Goal: Task Accomplishment & Management: Use online tool/utility

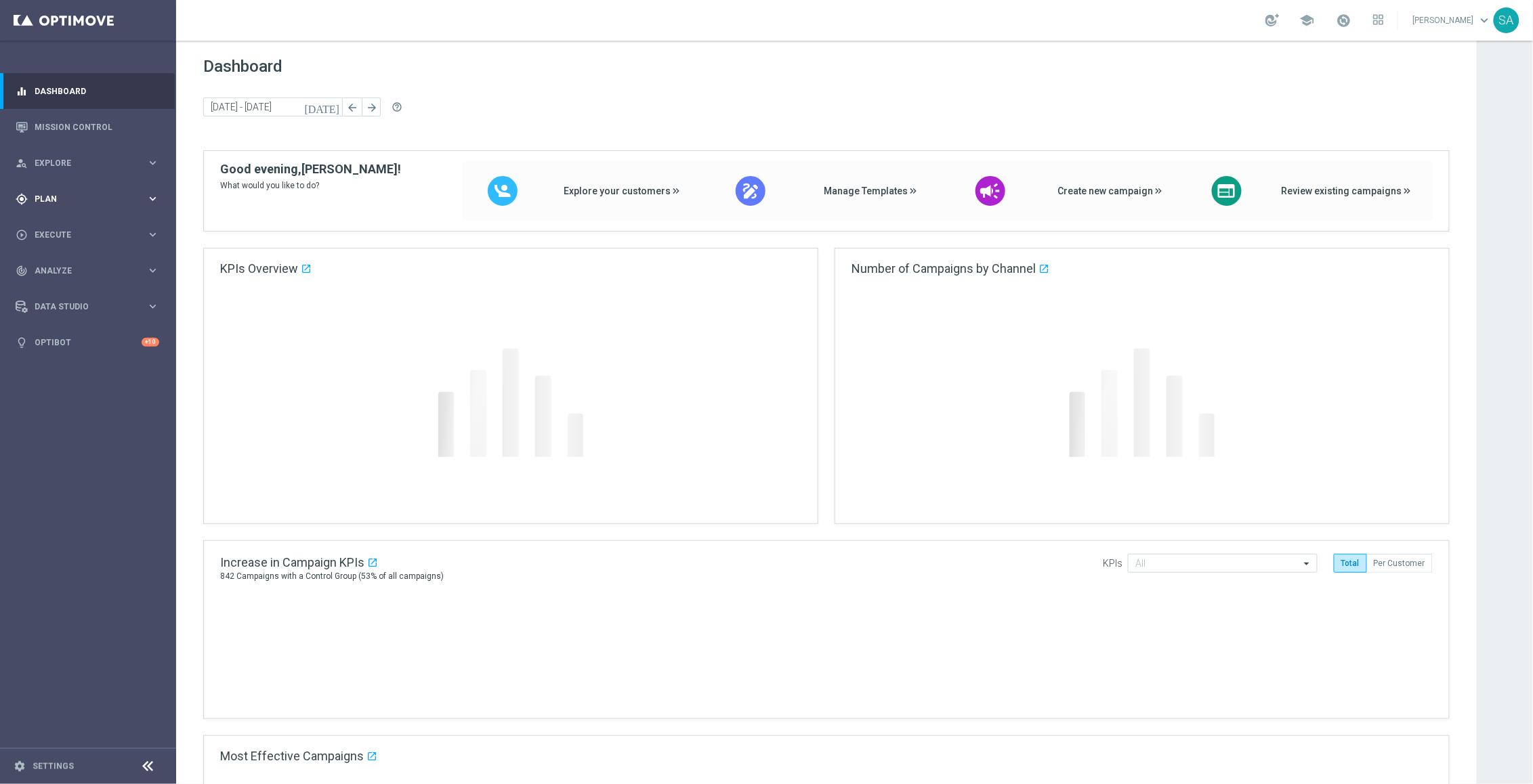
click at [54, 205] on div "gps_fixed Plan keyboard_arrow_right" at bounding box center [88, 198] width 175 height 36
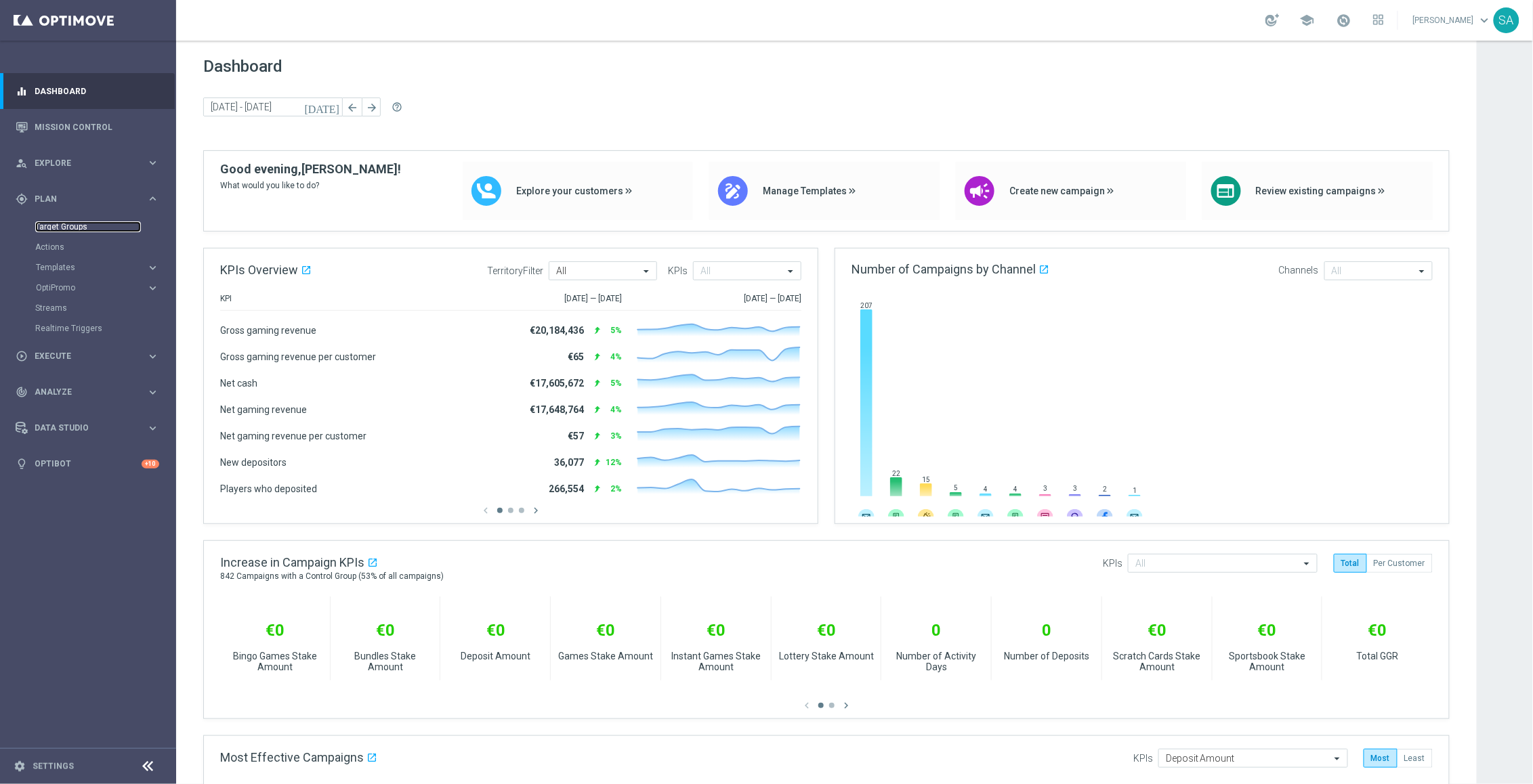
click at [58, 226] on link "Target Groups" at bounding box center [88, 226] width 105 height 11
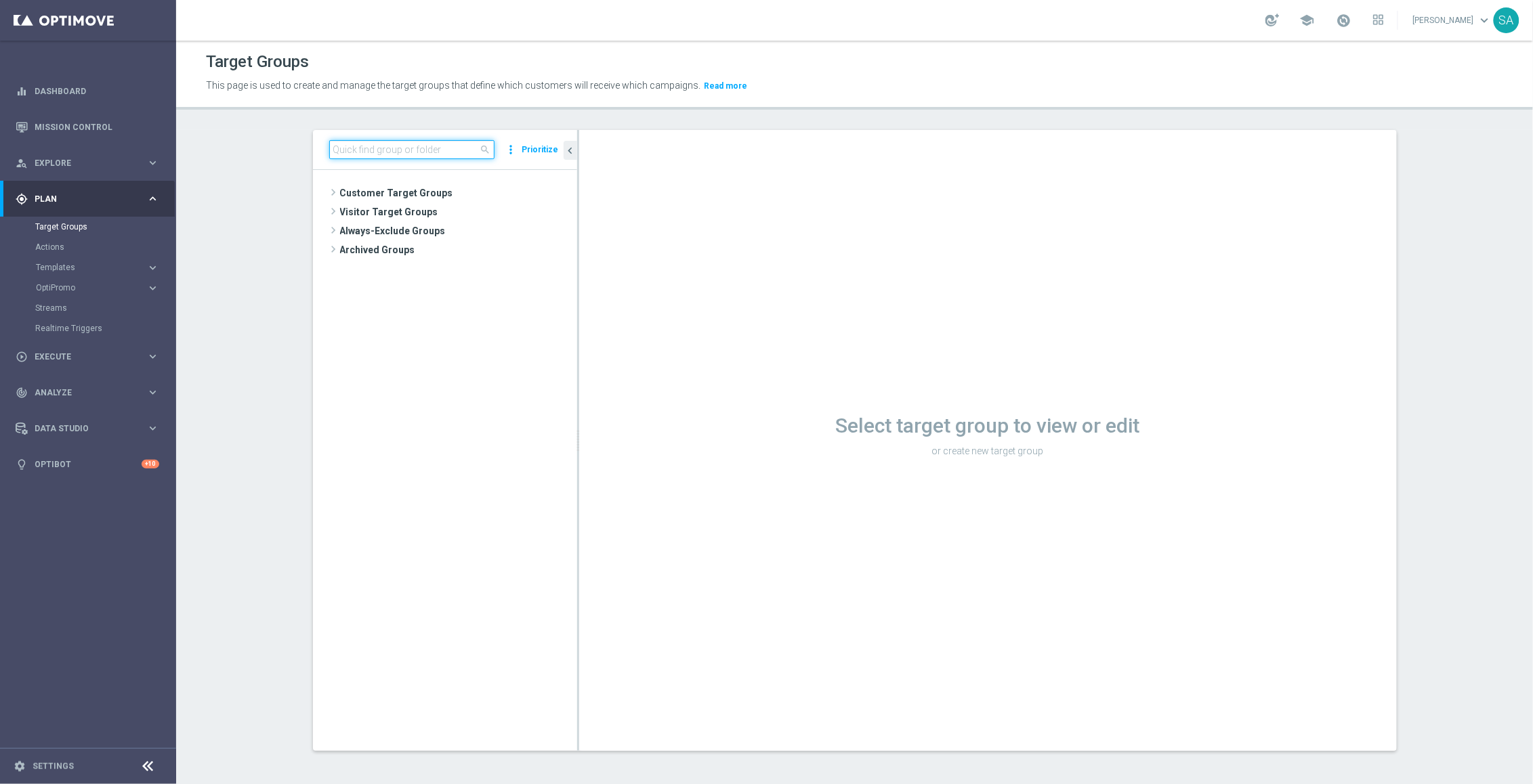
click at [389, 148] on input at bounding box center [412, 149] width 165 height 19
paste input "de_AT_TGT_VIP_EM_TAC_GM__9DAYNOACT"
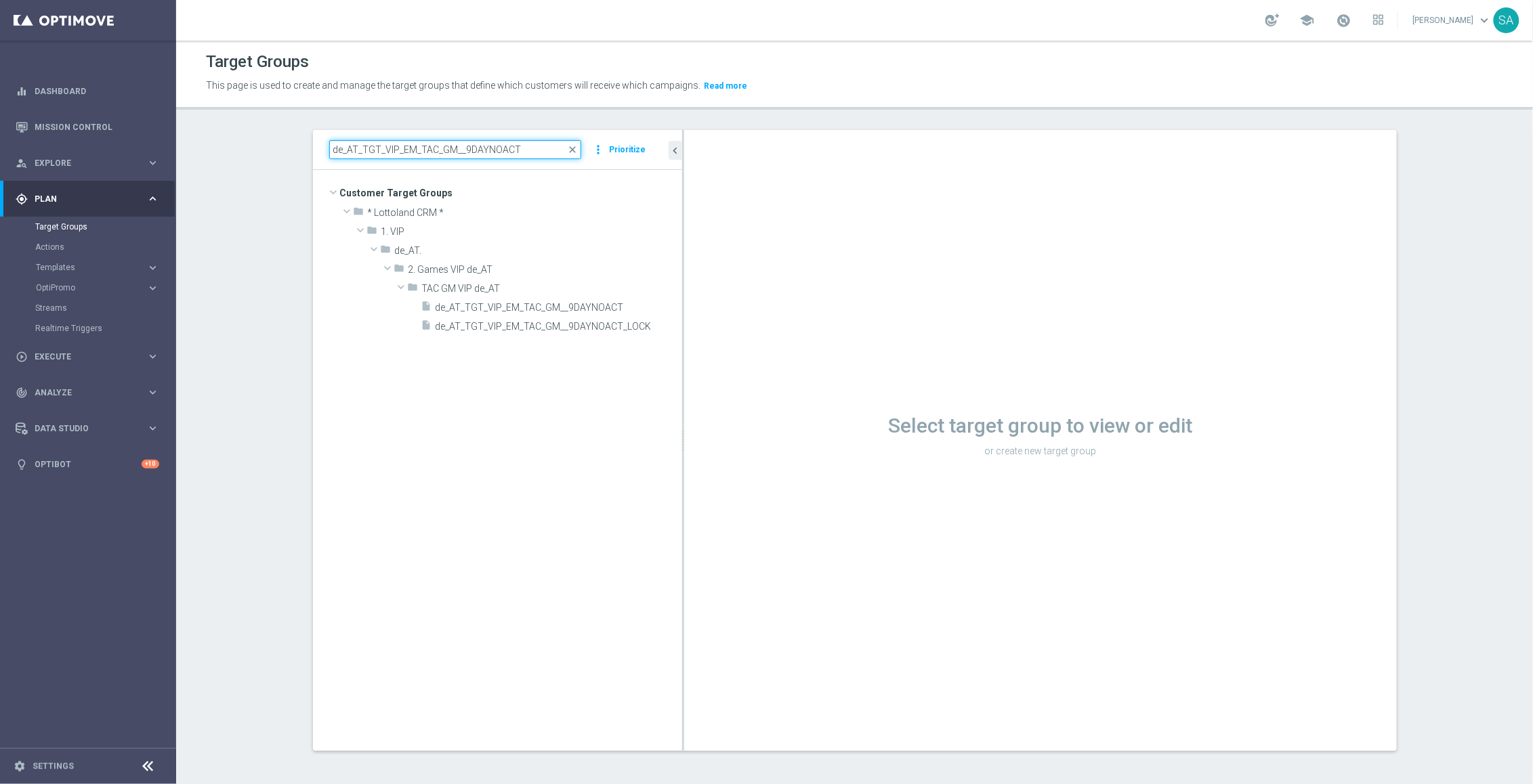
drag, startPoint x: 578, startPoint y: 218, endPoint x: 804, endPoint y: 255, distance: 229.0
click at [804, 255] on as-split "de_AT_TGT_VIP_EM_TAC_GM__9DAYNOACT close more_vert Prioritize Customer Target G…" at bounding box center [855, 440] width 1084 height 621
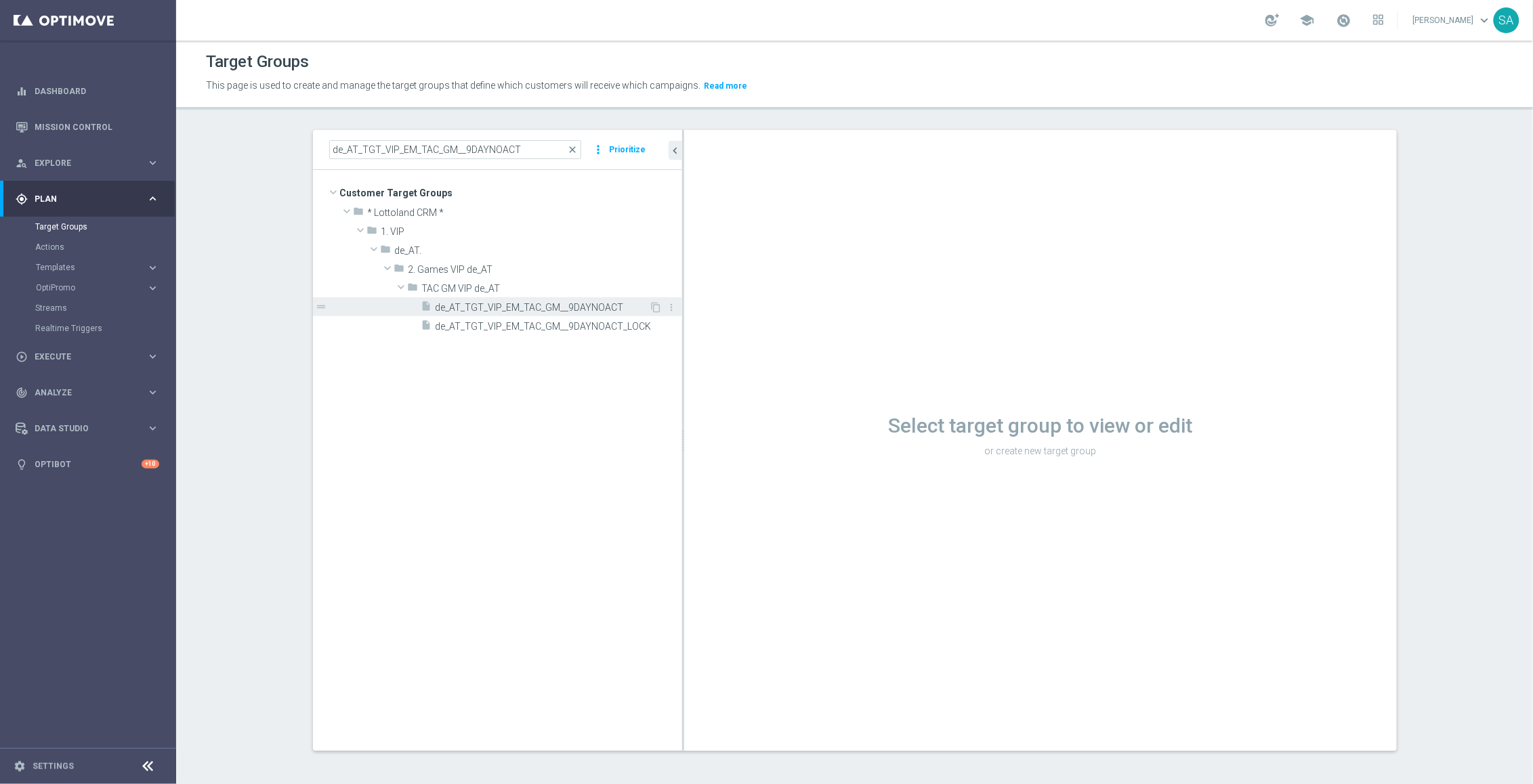
click at [585, 304] on span "de_AT_TGT_VIP_EM_TAC_GM__9DAYNOACT" at bounding box center [542, 307] width 214 height 11
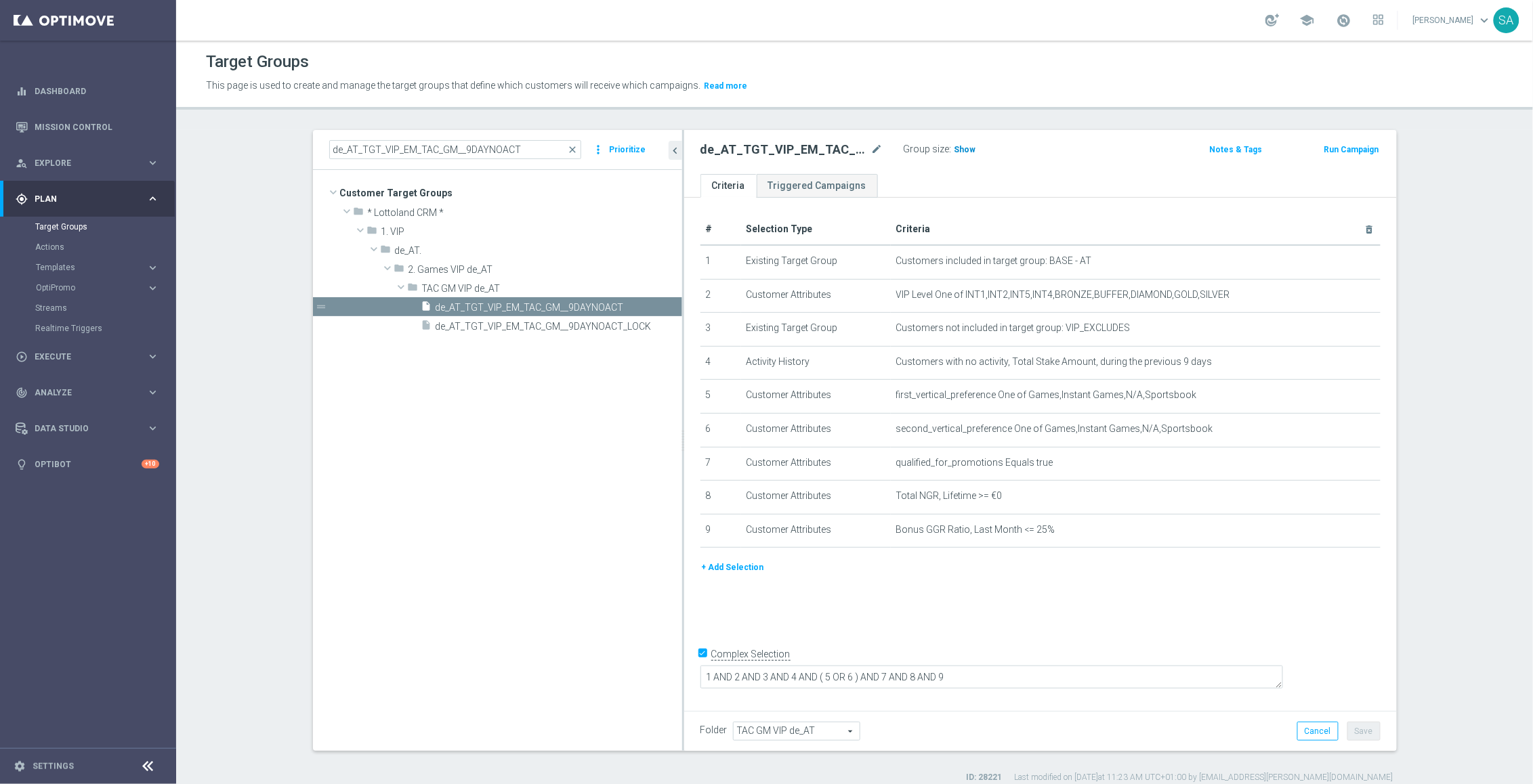
click at [966, 149] on span "Show" at bounding box center [965, 149] width 21 height 9
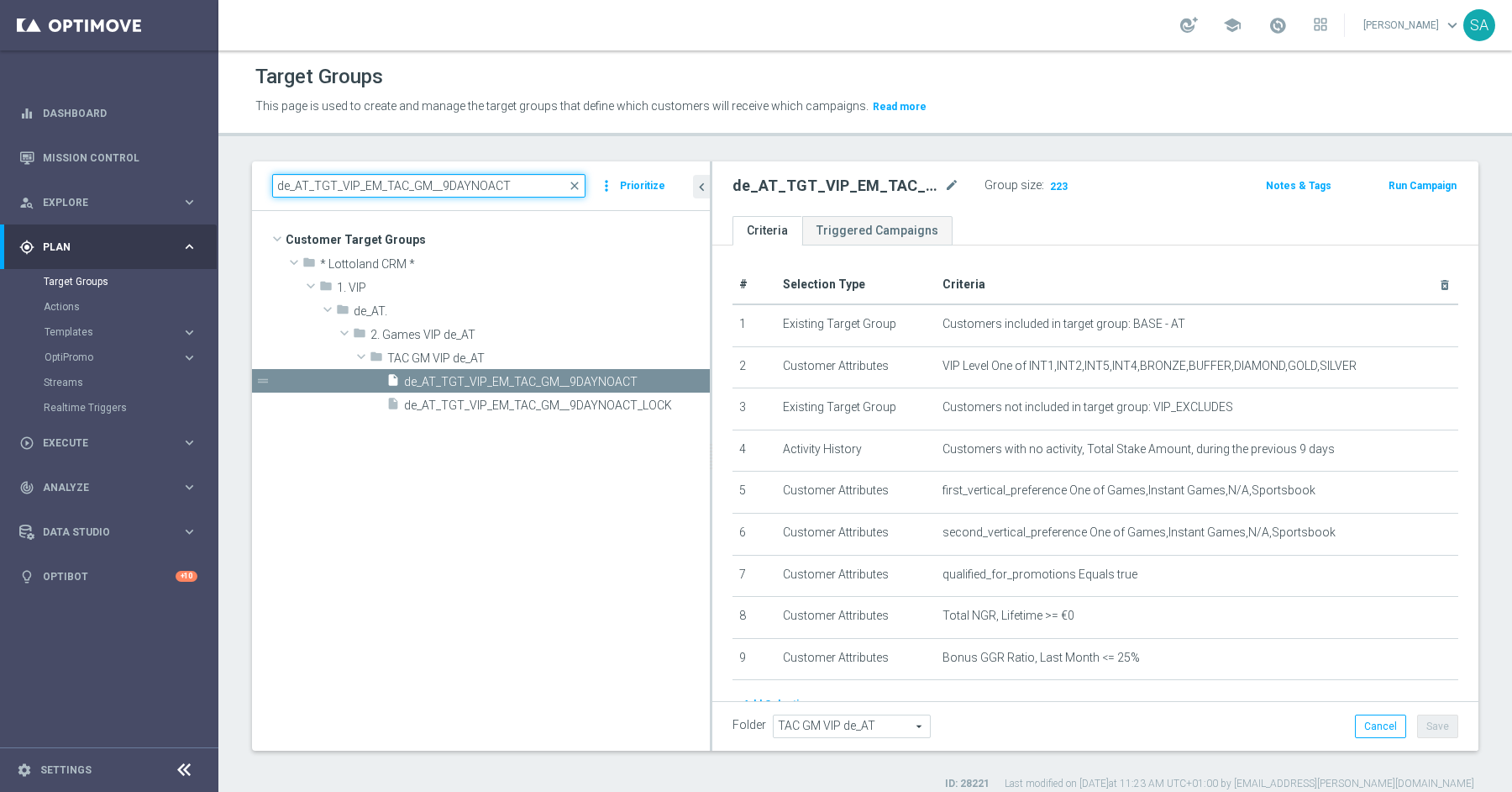
click at [376, 184] on input "de_AT_TGT_VIP_EM_TAC_GM__9DAYNOACT" at bounding box center [428, 185] width 313 height 24
paste input "TGT_VIP_EM_TAC_GM__ALL"
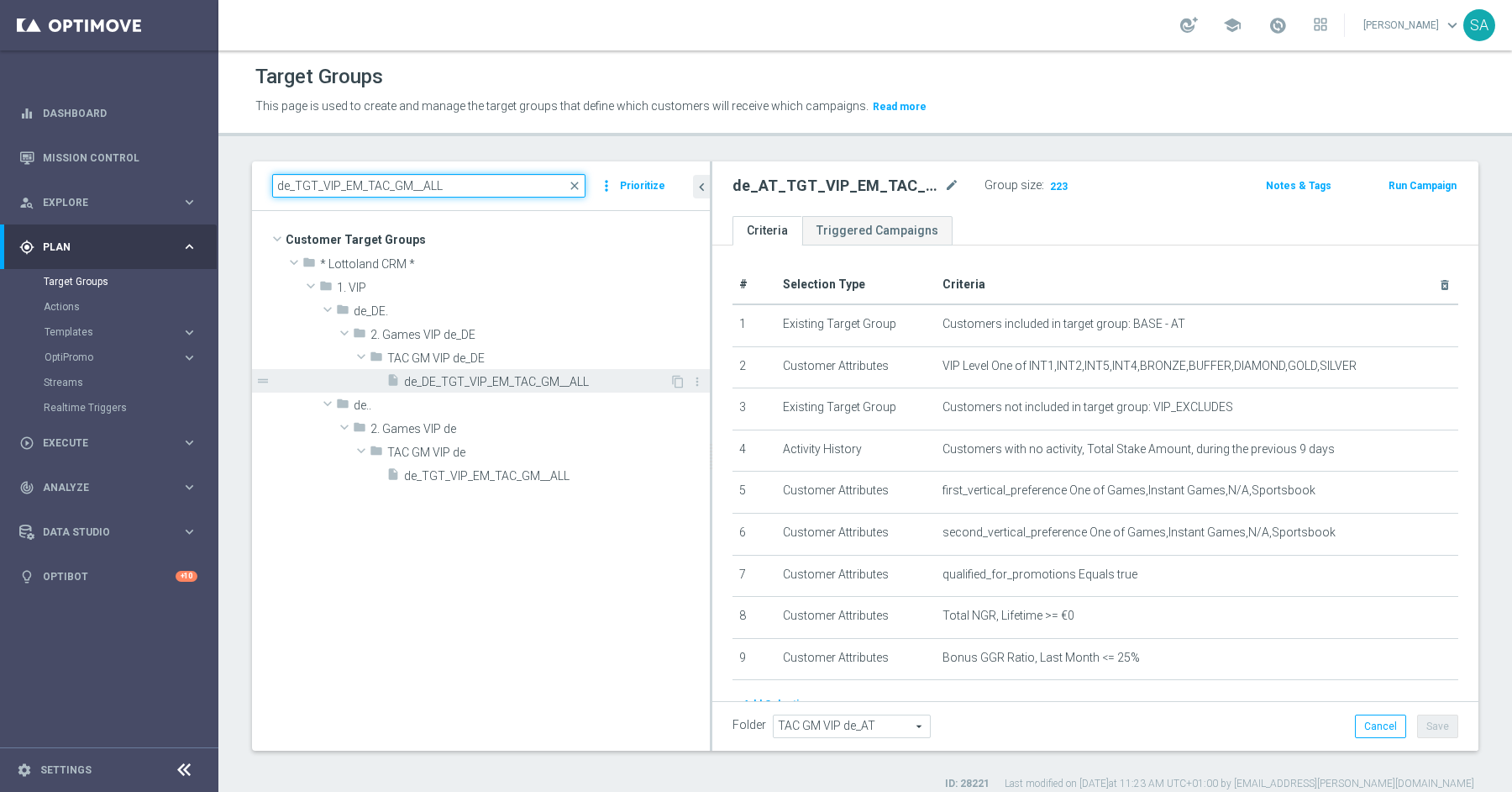
type input "de_TGT_VIP_EM_TAC_GM__ALL"
click at [501, 380] on span "de_DE_TGT_VIP_EM_TAC_GM__ALL" at bounding box center [537, 381] width 266 height 14
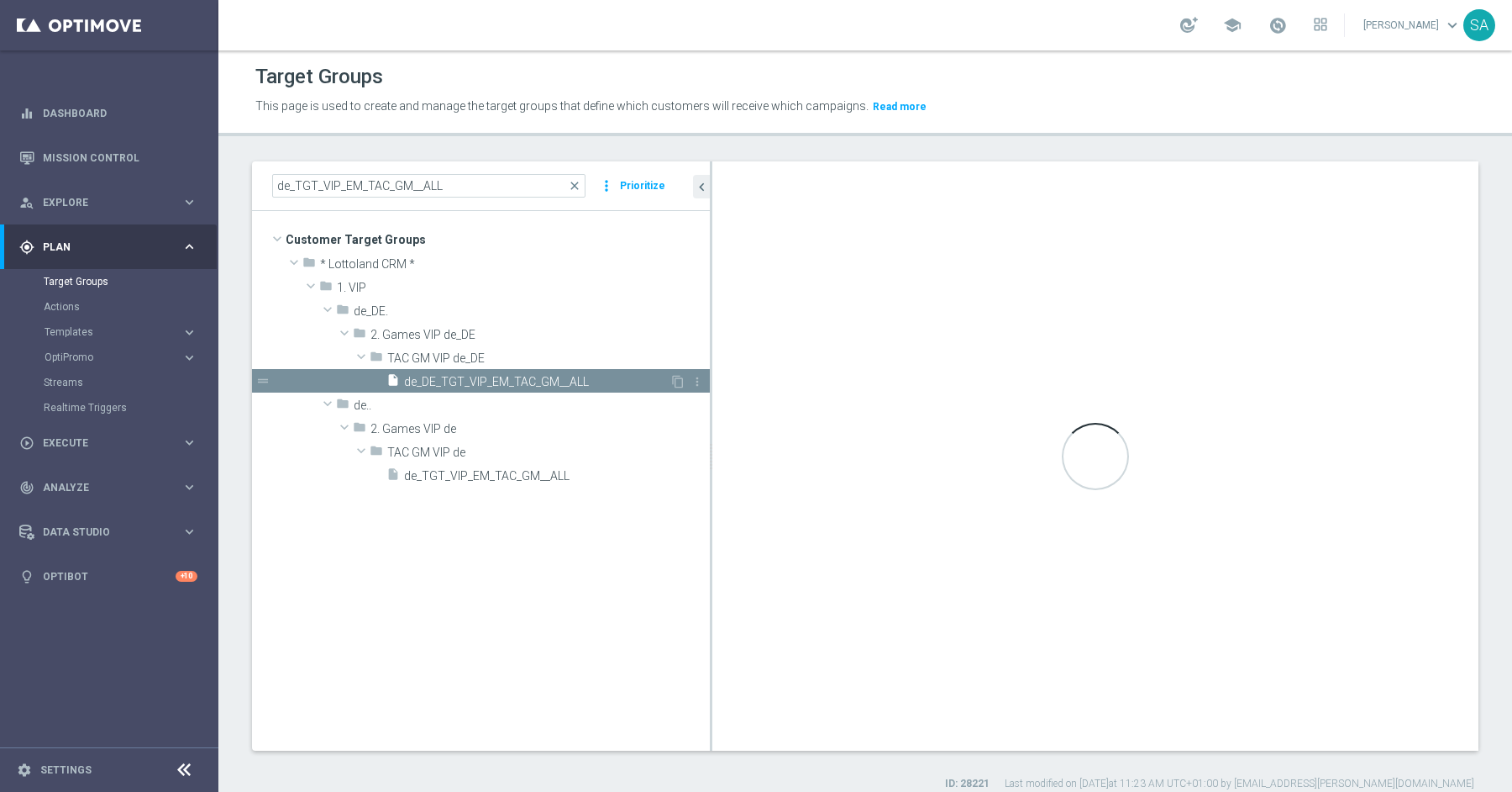
type textarea "1 AND 2 AND 3 AND (4 OR 5) AND 6"
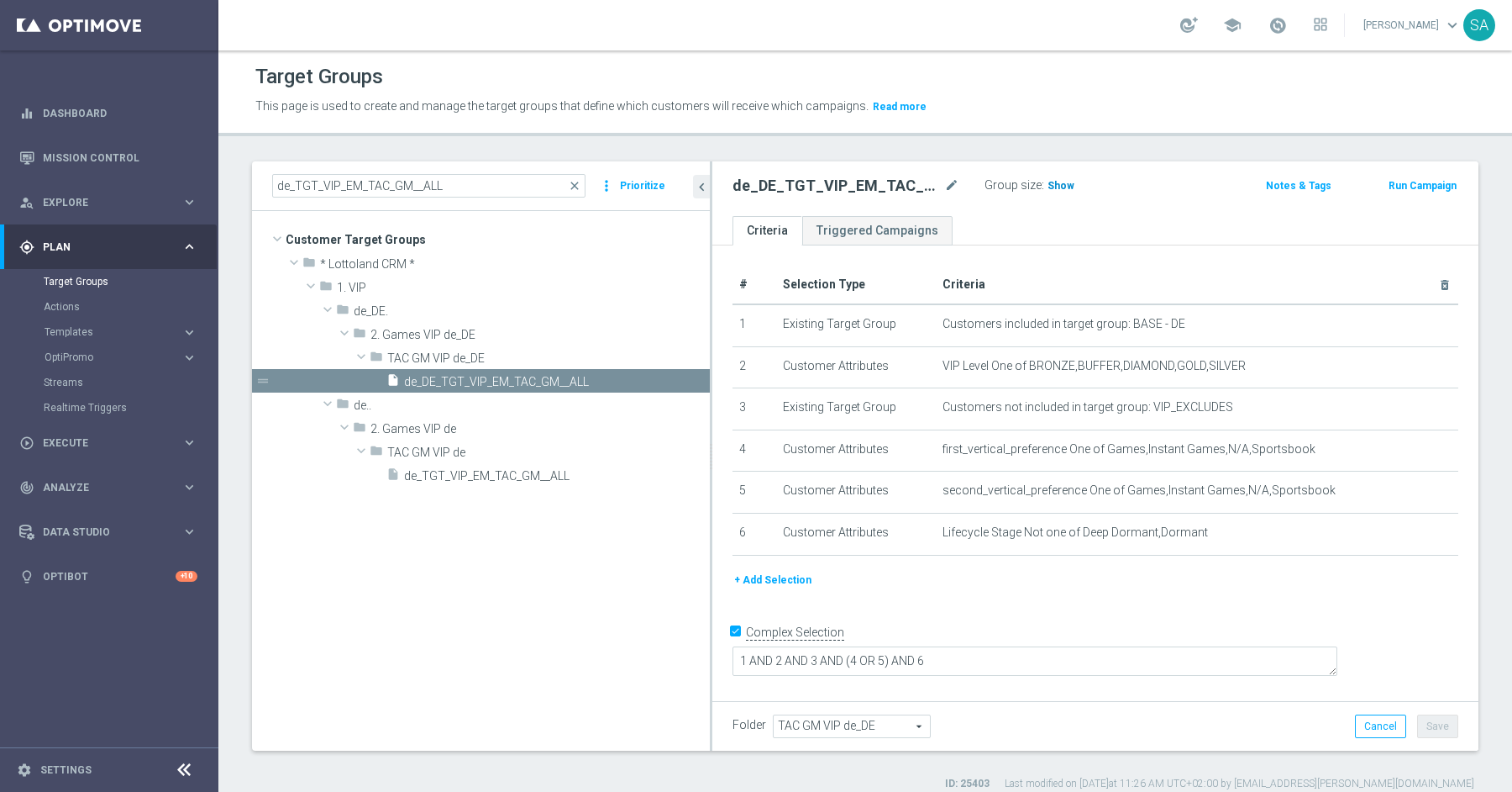
click at [1067, 184] on span "Show" at bounding box center [1061, 185] width 26 height 11
click at [541, 471] on span "de_TGT_VIP_EM_TAC_GM__ALL" at bounding box center [537, 476] width 266 height 14
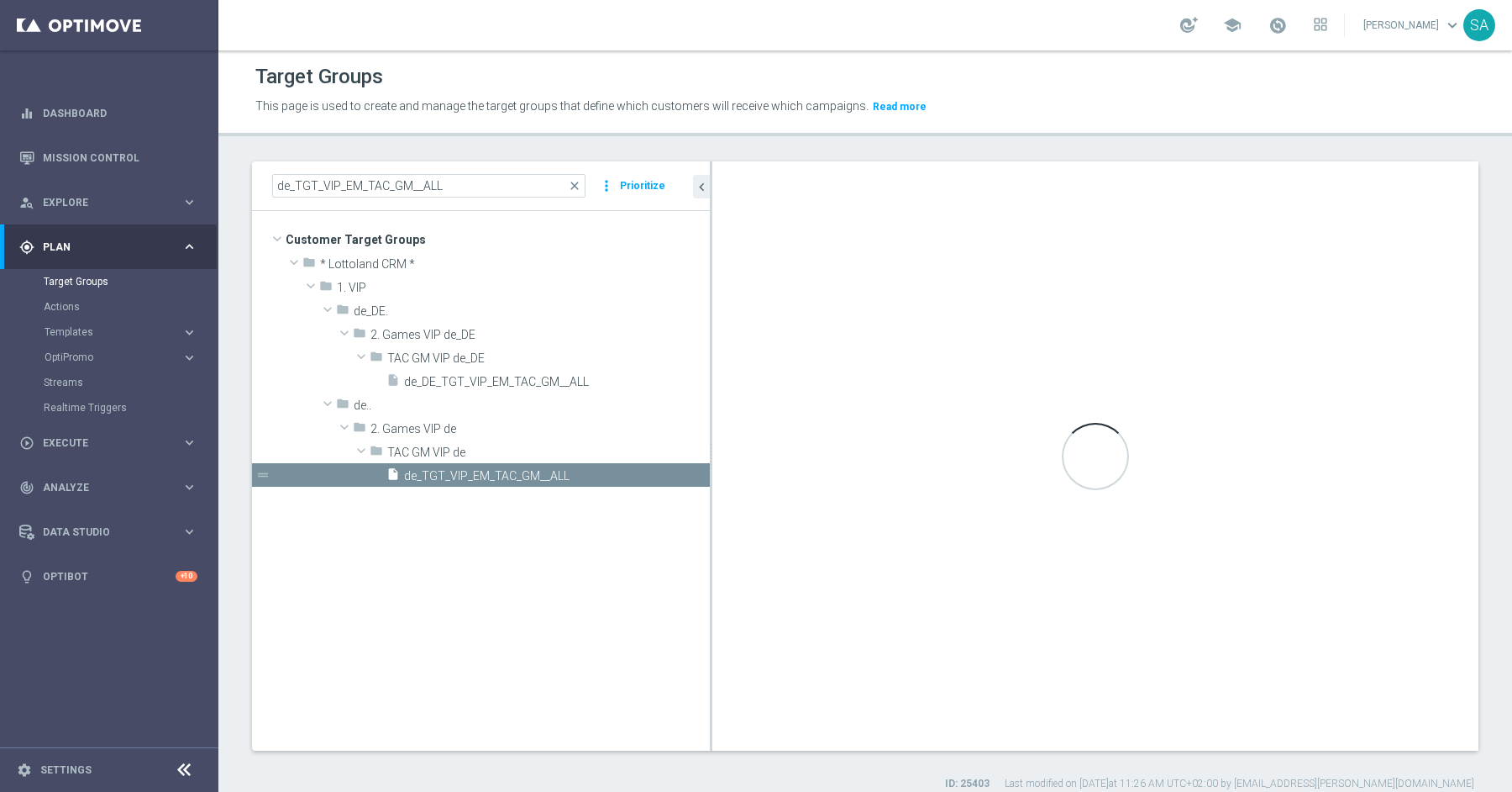
type input "TAC GM VIP de"
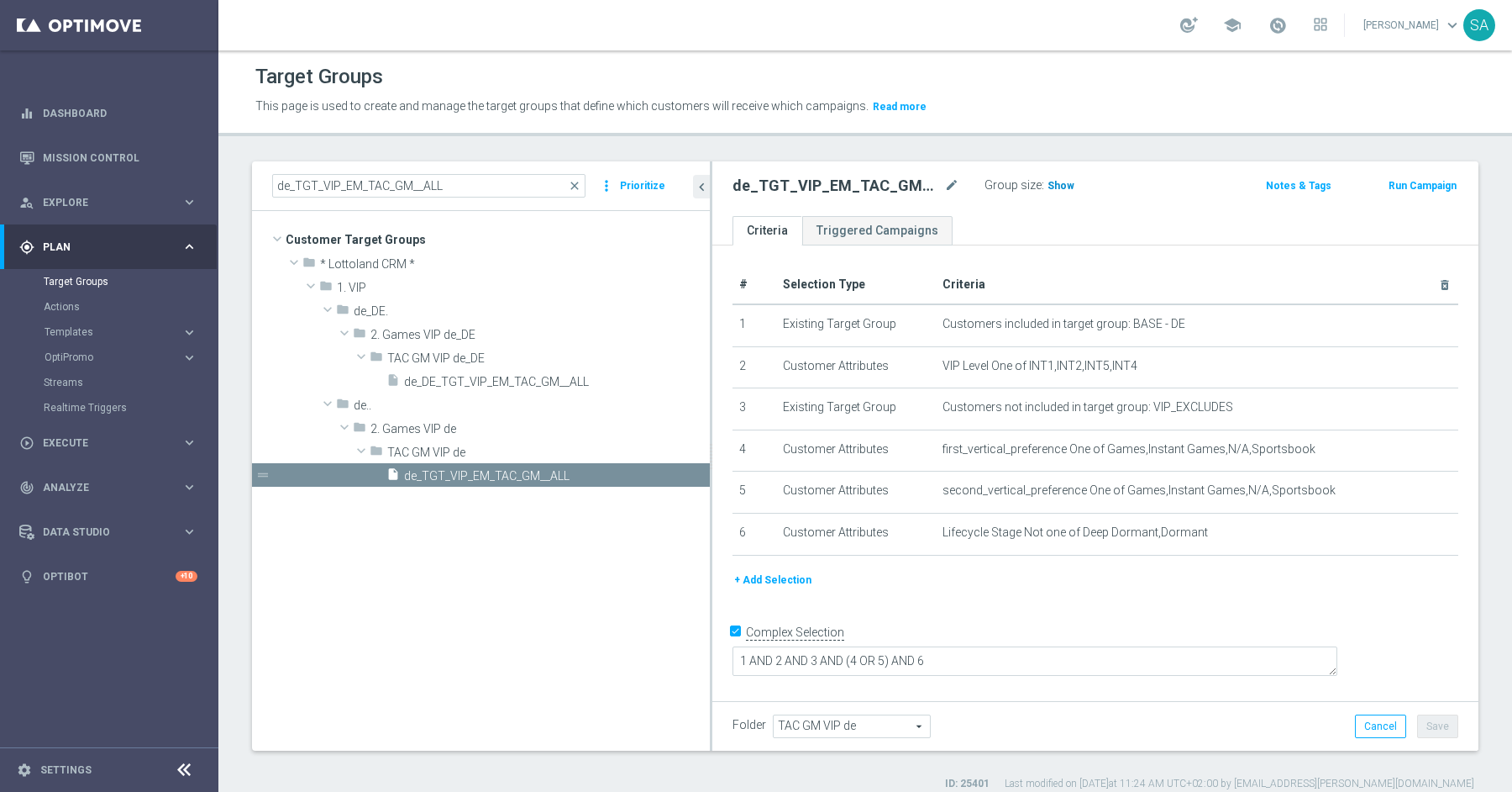
click at [1052, 187] on span "Show" at bounding box center [1061, 185] width 26 height 11
click at [788, 576] on button "+ Add Selection" at bounding box center [772, 579] width 80 height 19
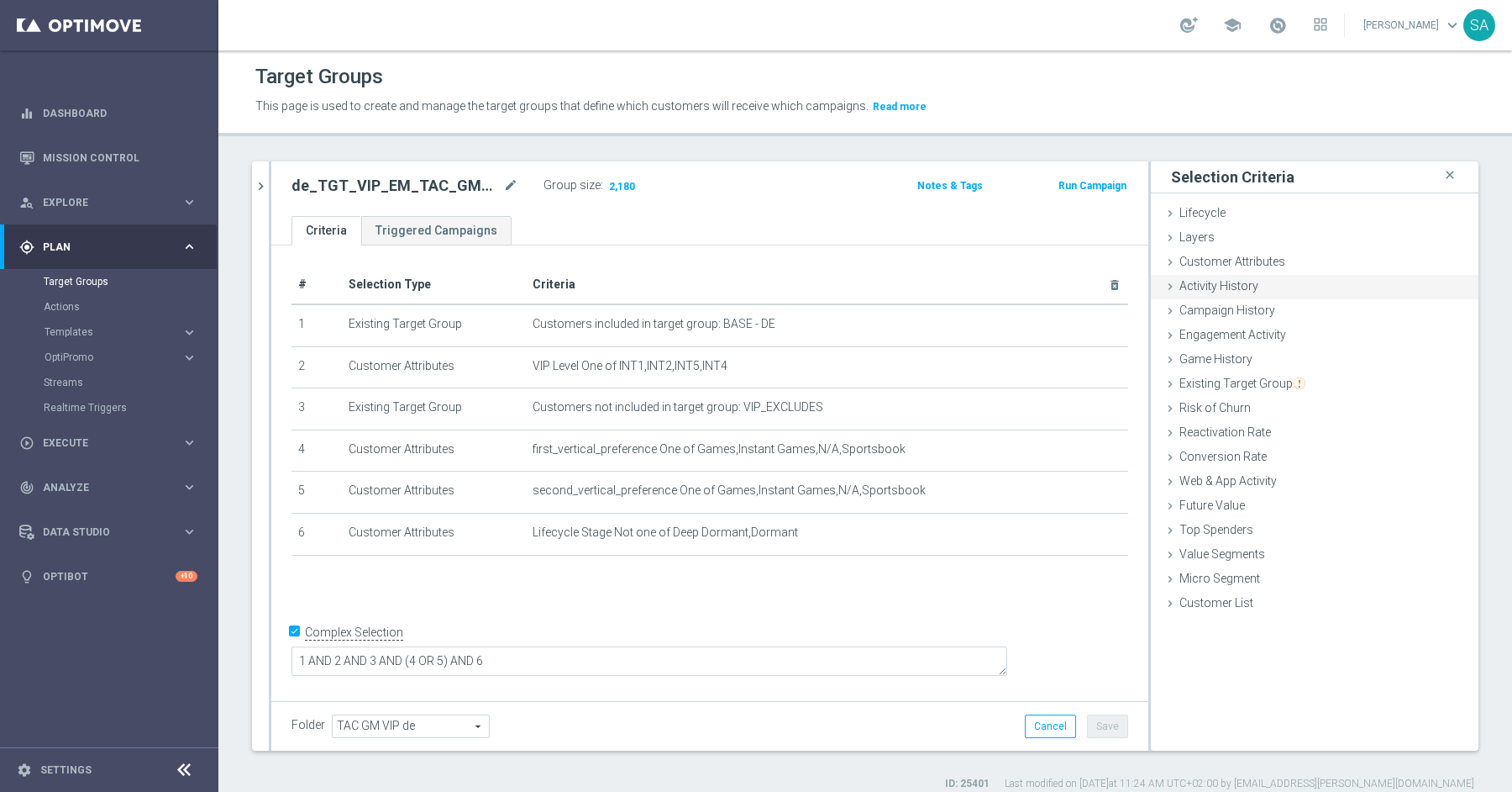
click at [1320, 276] on div "Activity History done" at bounding box center [1314, 287] width 327 height 26
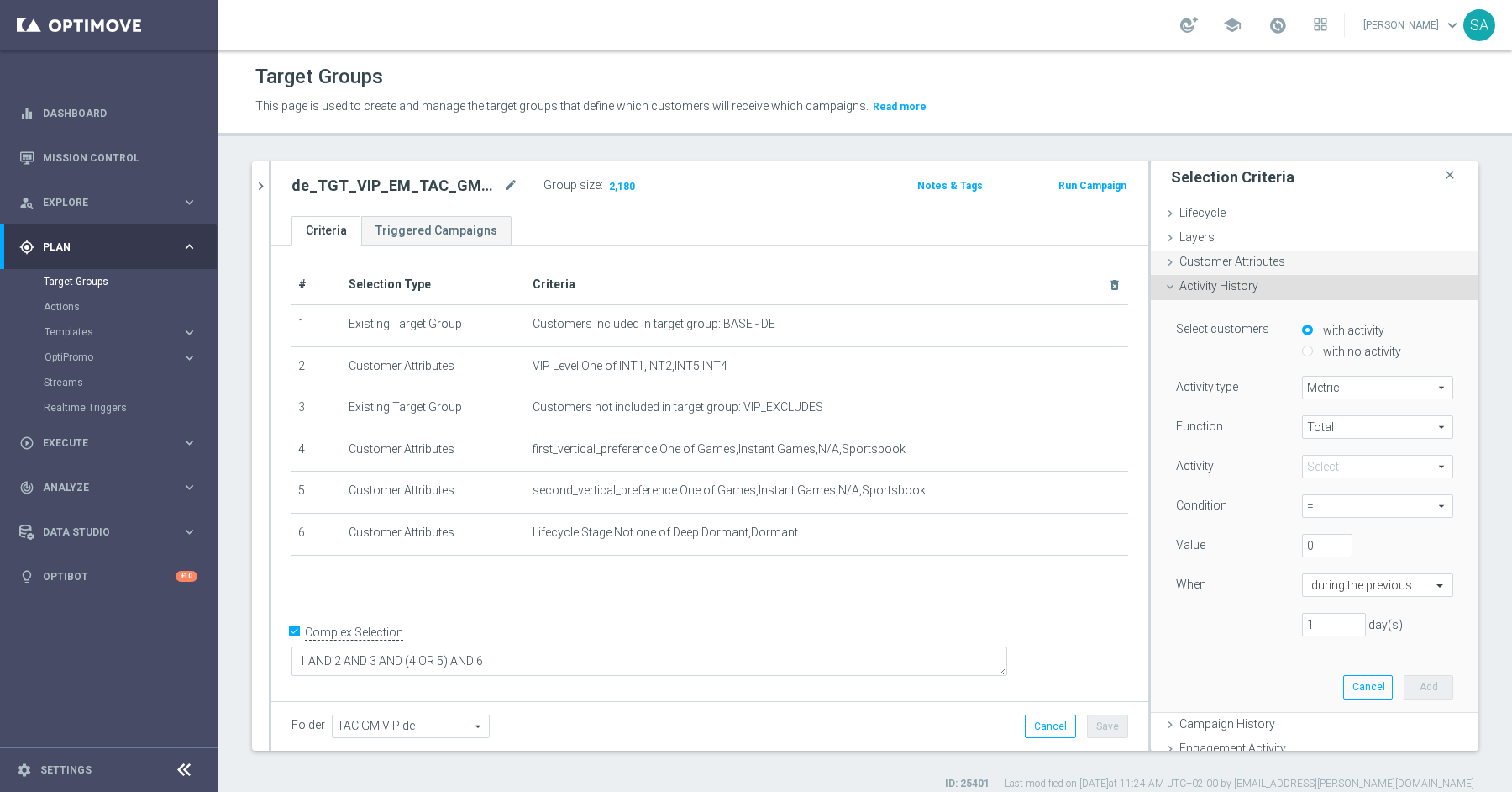
click at [1298, 263] on div "Customer Attributes done" at bounding box center [1314, 263] width 327 height 26
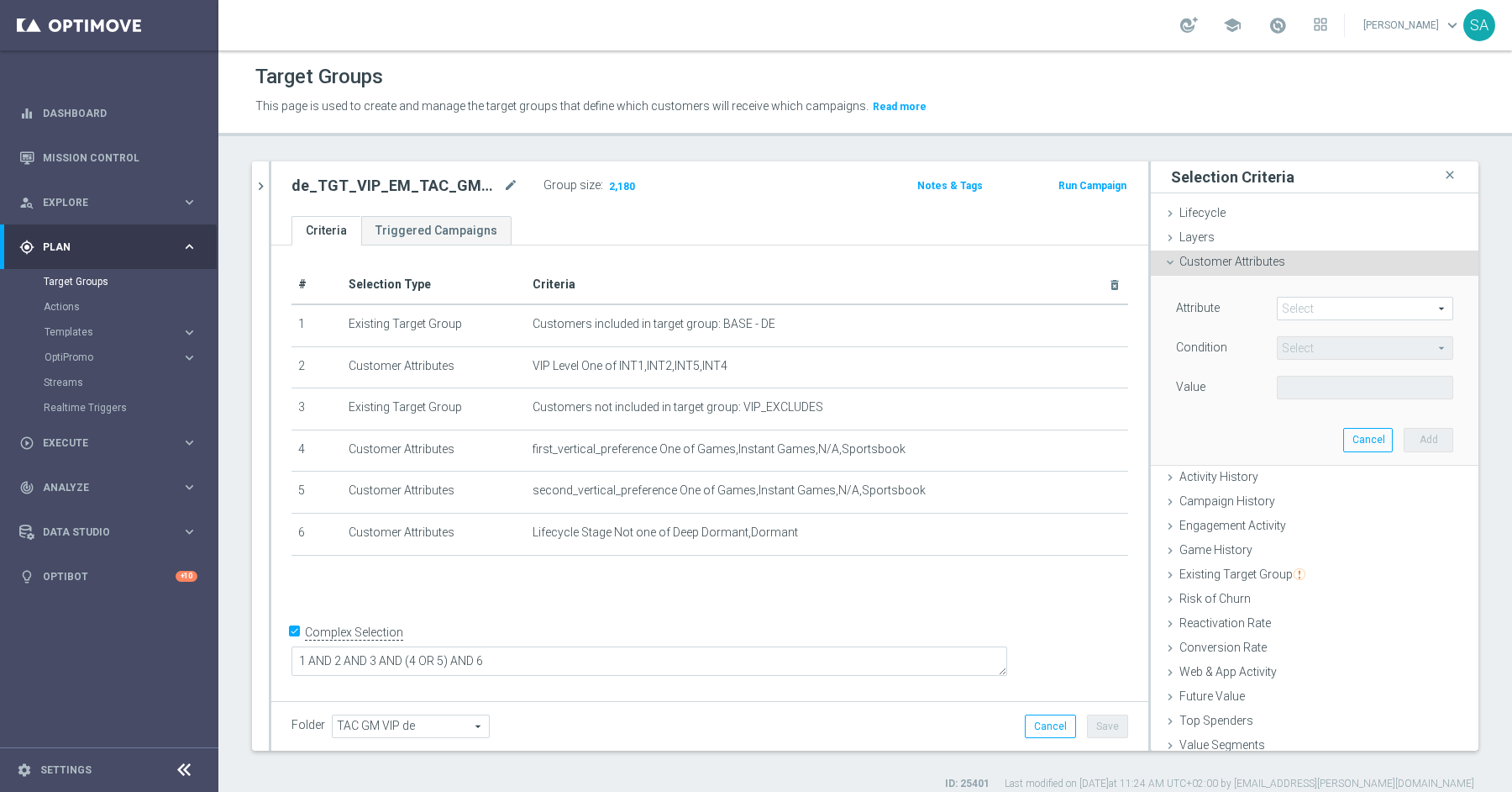
click at [1311, 307] on span at bounding box center [1365, 308] width 175 height 22
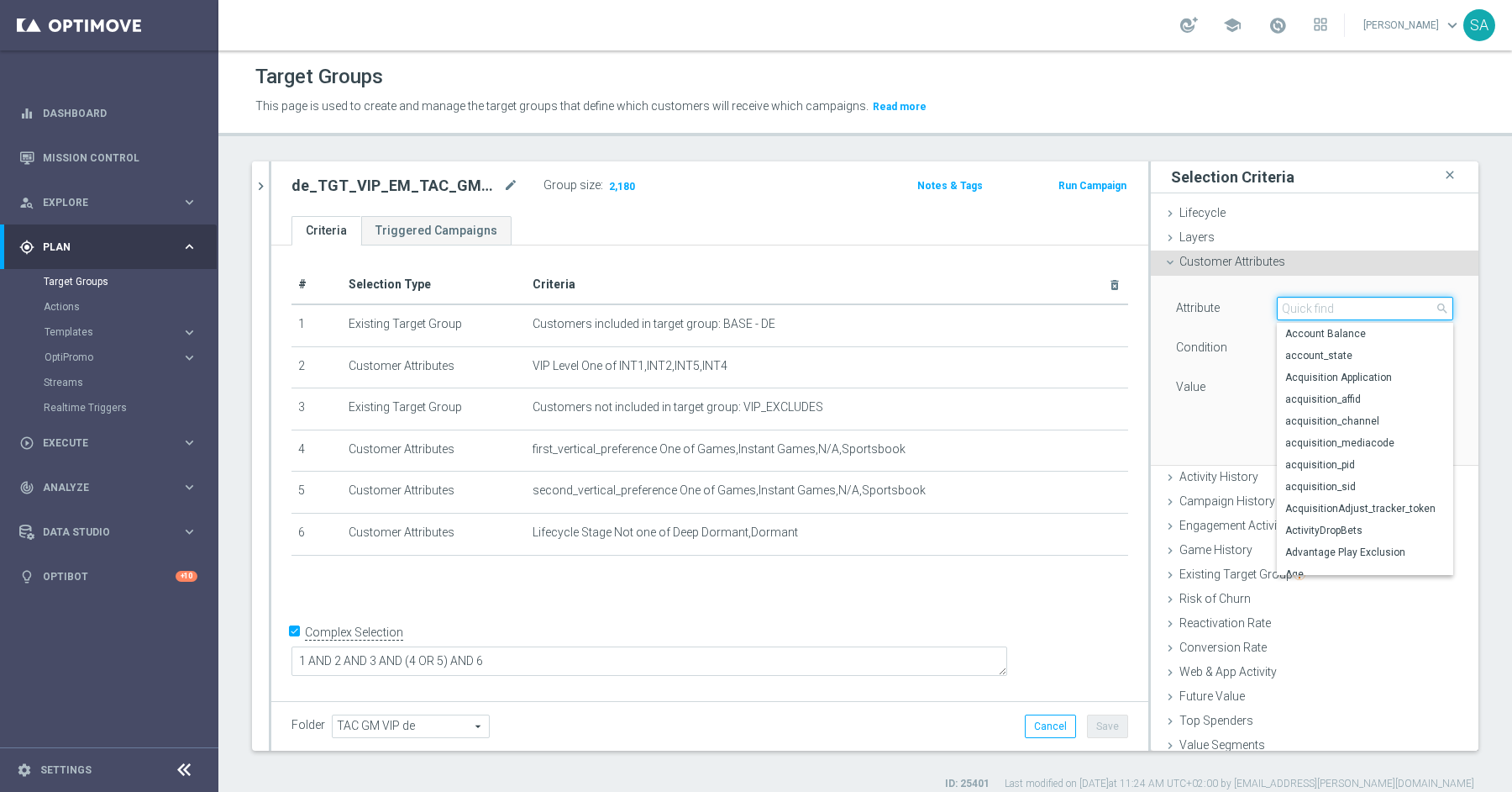
click at [1311, 307] on input "search" at bounding box center [1365, 308] width 177 height 24
type input "sid"
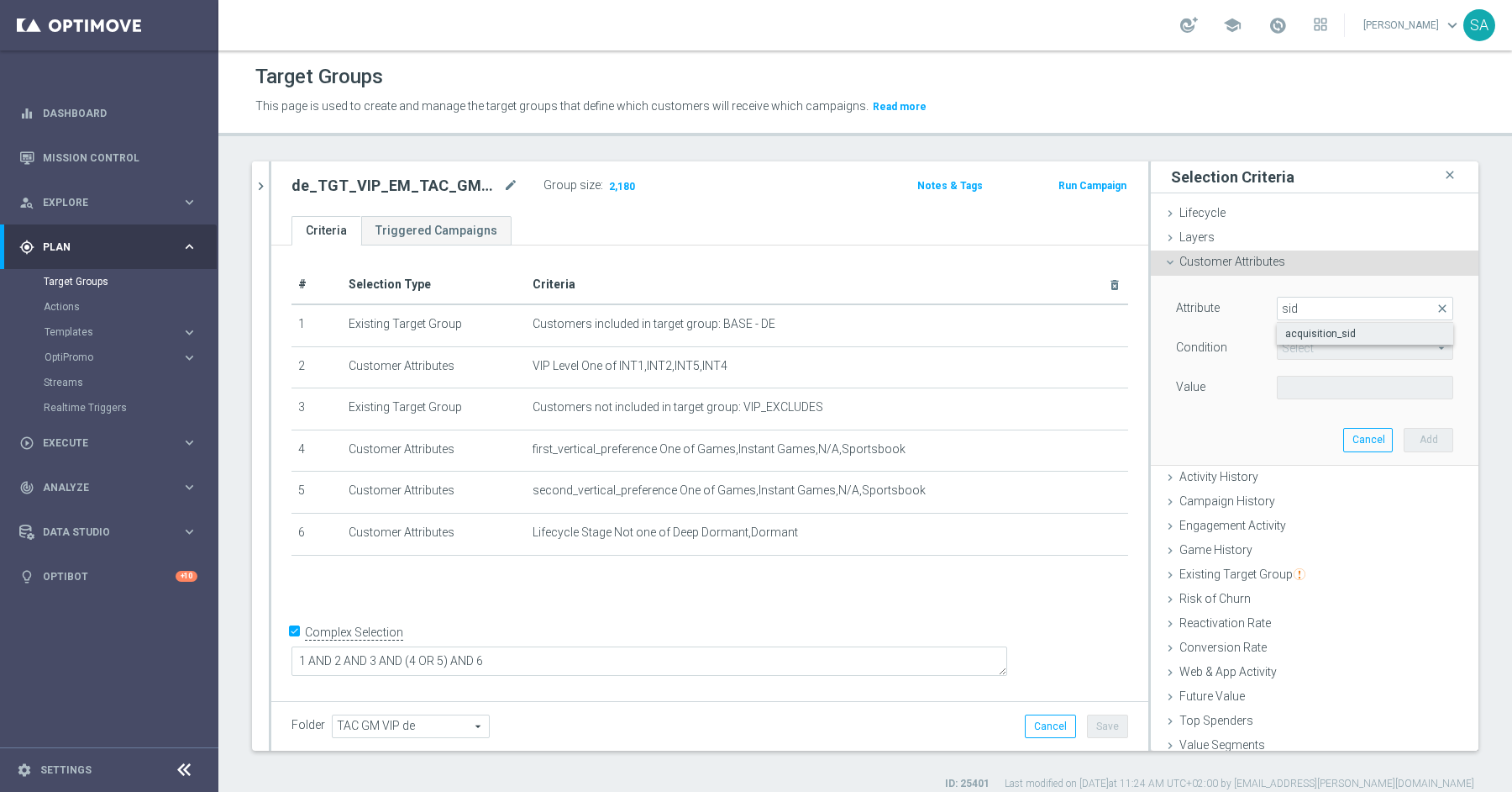
click at [1334, 334] on span "acquisition_sid" at bounding box center [1365, 333] width 160 height 13
type input "acquisition_sid"
type input "Equals"
click at [1326, 344] on span "Equals" at bounding box center [1365, 348] width 175 height 22
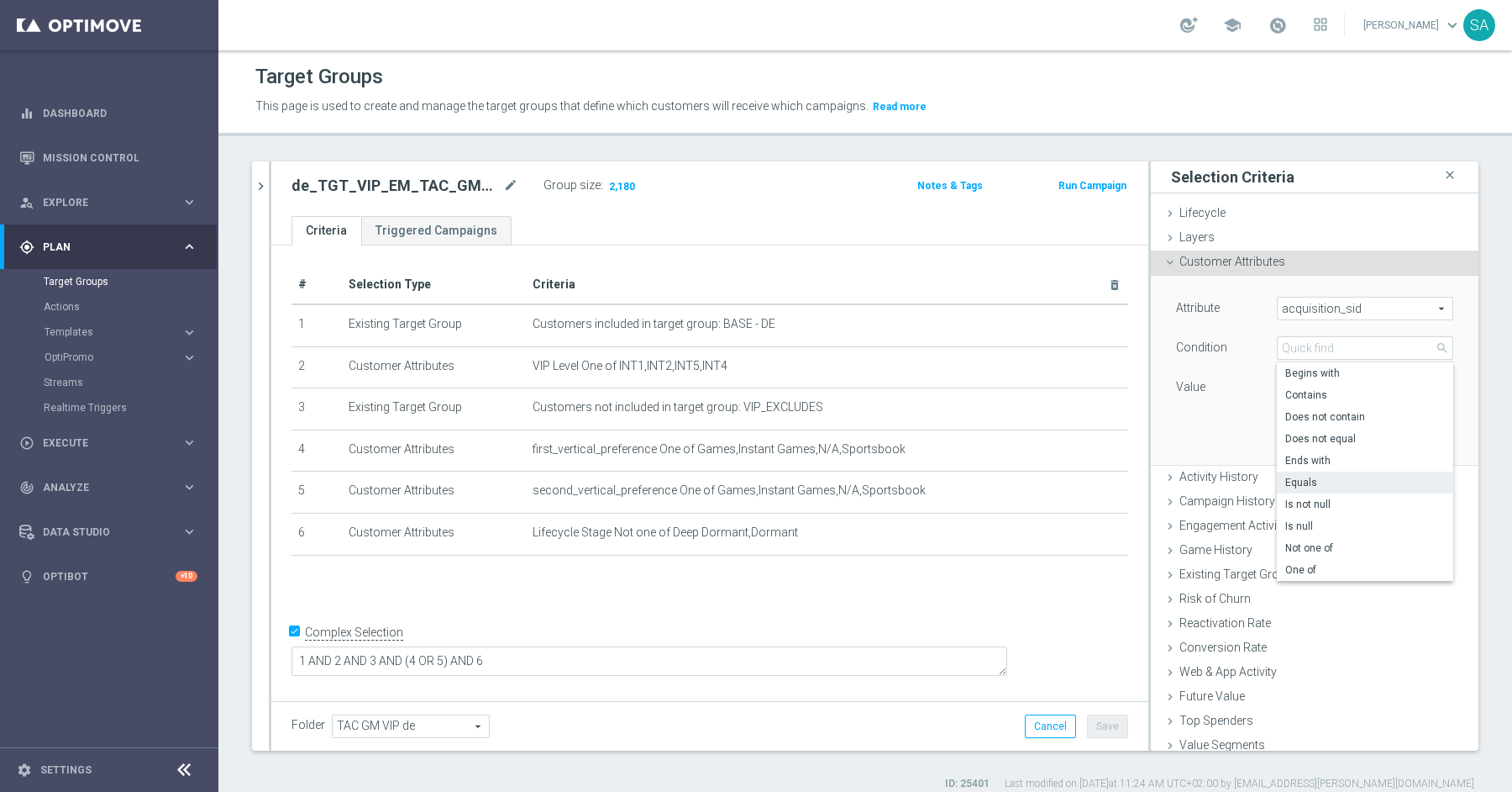
click at [1237, 396] on div "Value" at bounding box center [1214, 388] width 101 height 26
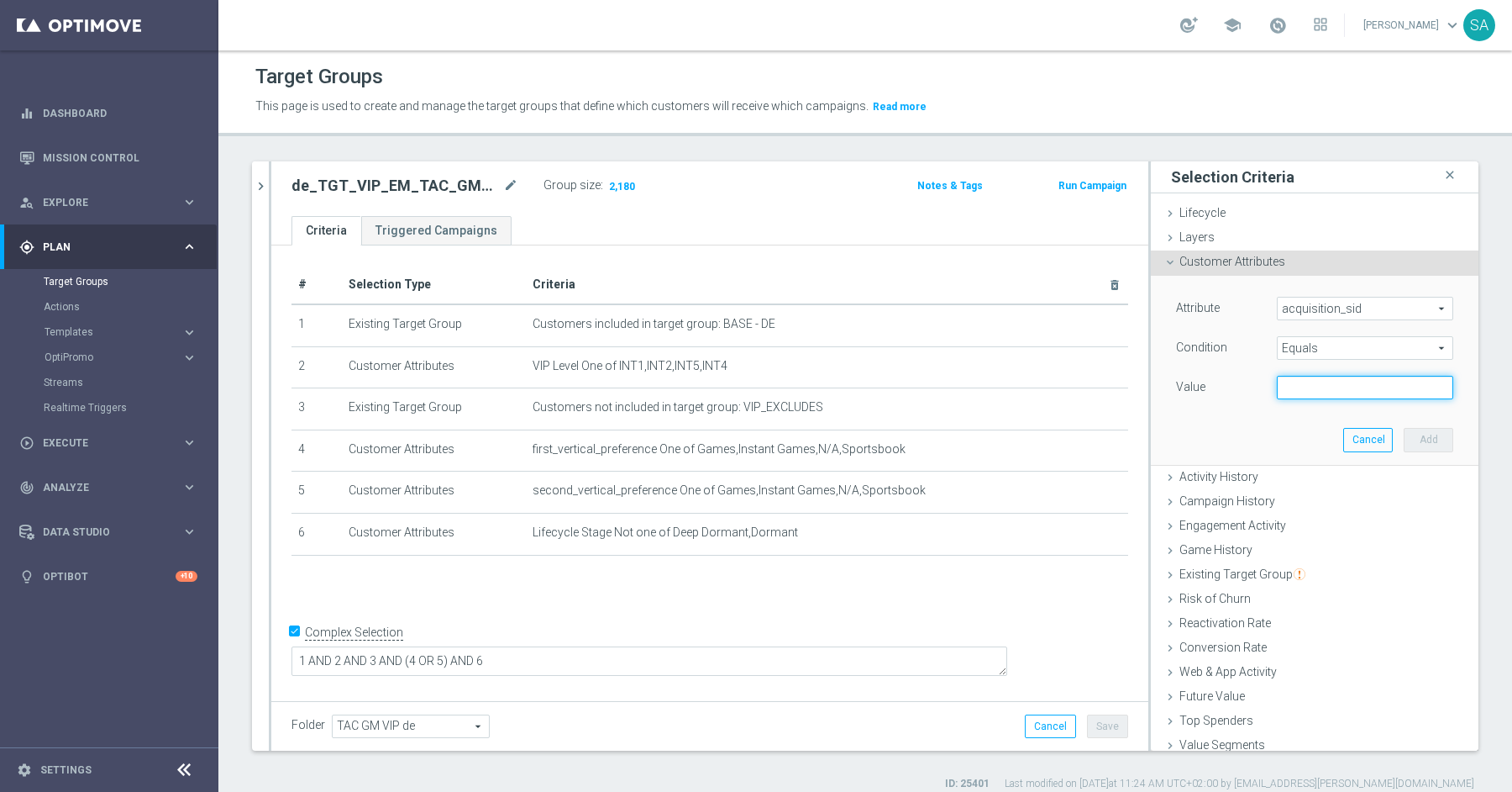
click at [1301, 389] on input "text" at bounding box center [1365, 387] width 177 height 24
click at [1283, 419] on div "Attribute acquisition_sid acquisition_sid arrow_drop_down search Condition Equa…" at bounding box center [1314, 369] width 303 height 188
click at [1375, 434] on button "Cancel" at bounding box center [1368, 439] width 49 height 24
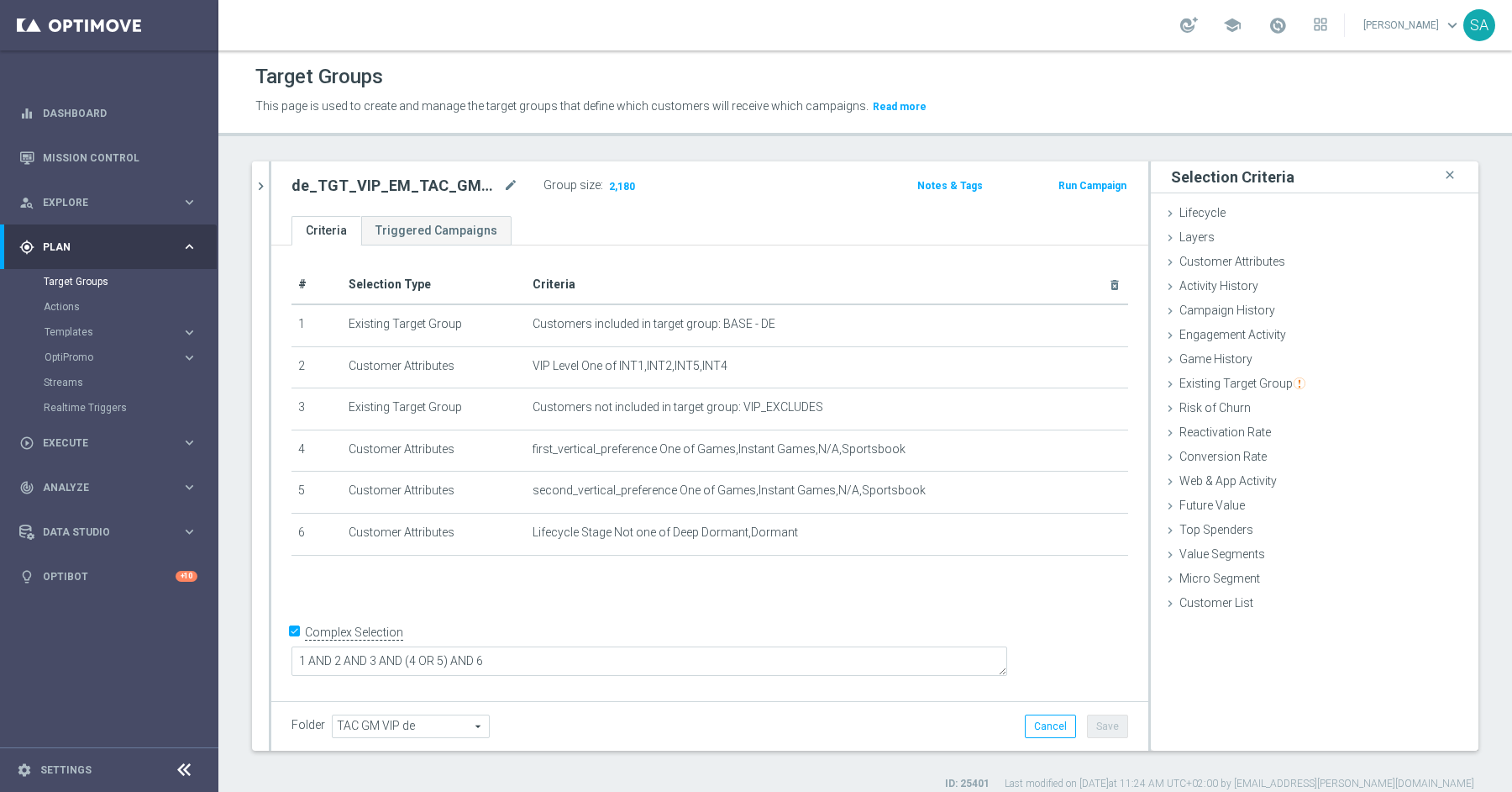
click at [905, 601] on div "# Selection Type Criteria delete_forever 1 Existing Target Group Customers incl…" at bounding box center [710, 471] width 877 height 450
click at [1193, 258] on span "Customer Attributes" at bounding box center [1232, 260] width 106 height 13
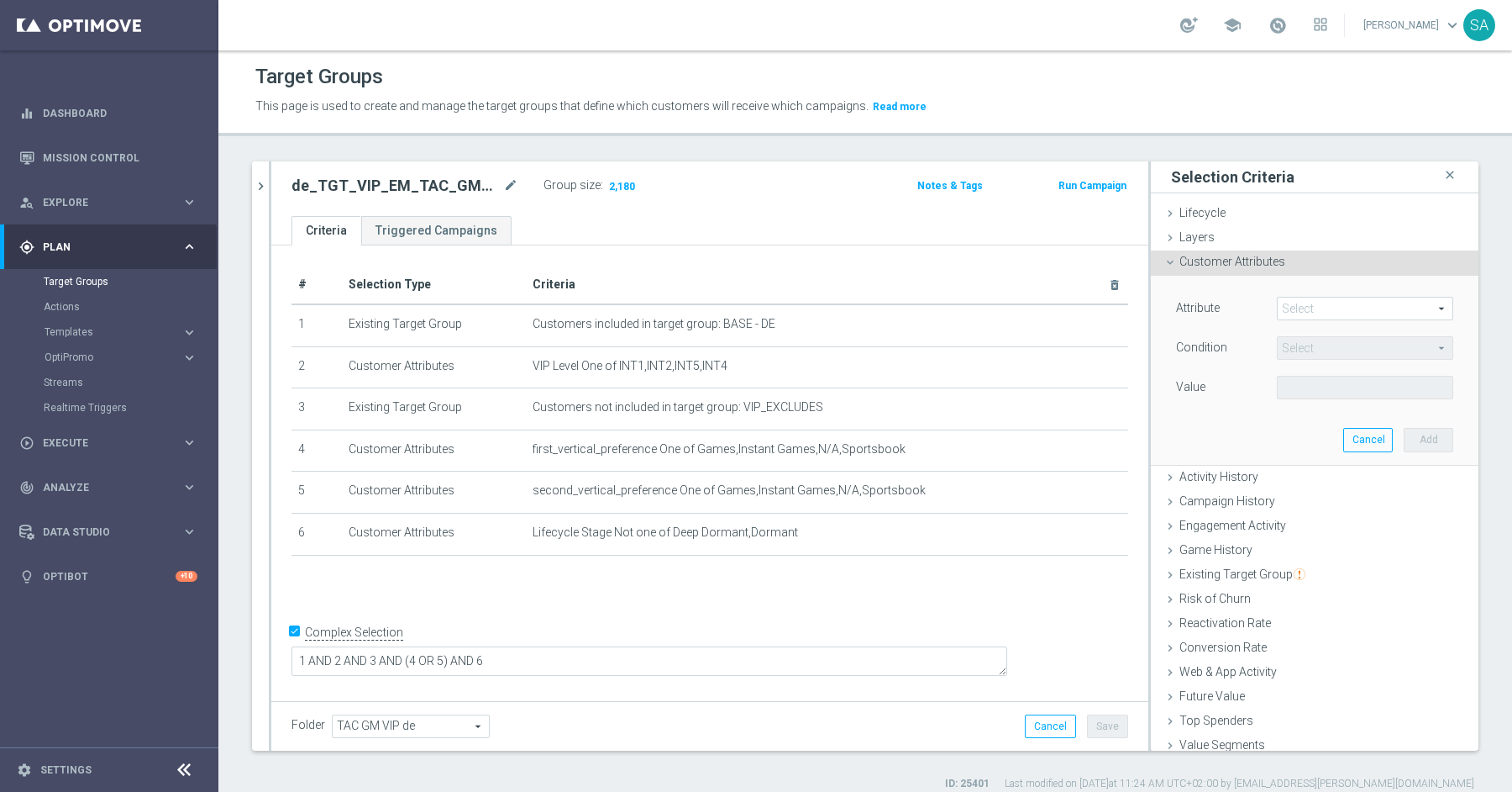
click at [1357, 304] on span at bounding box center [1365, 308] width 175 height 22
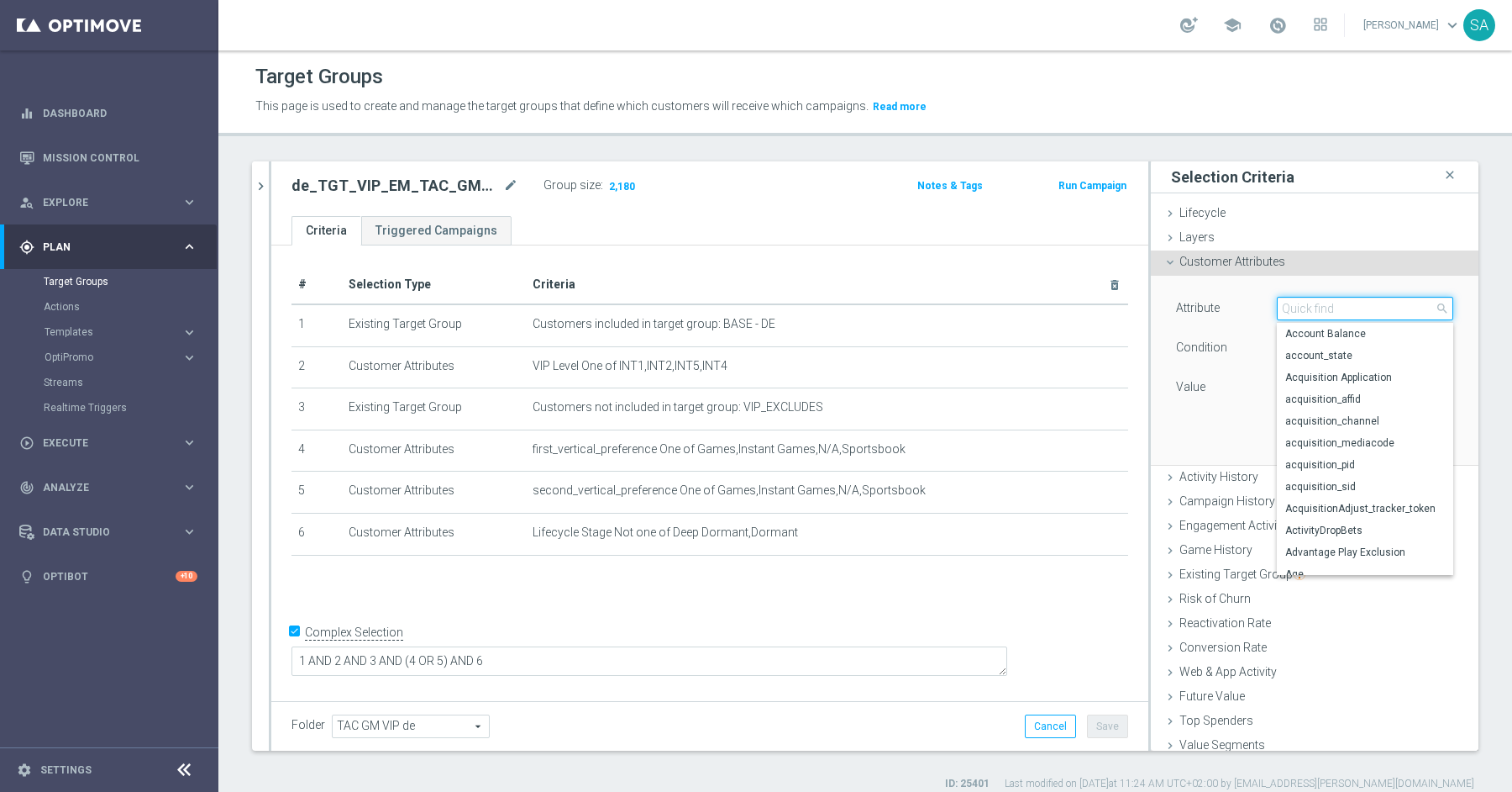
click at [1357, 304] on input "search" at bounding box center [1365, 308] width 177 height 24
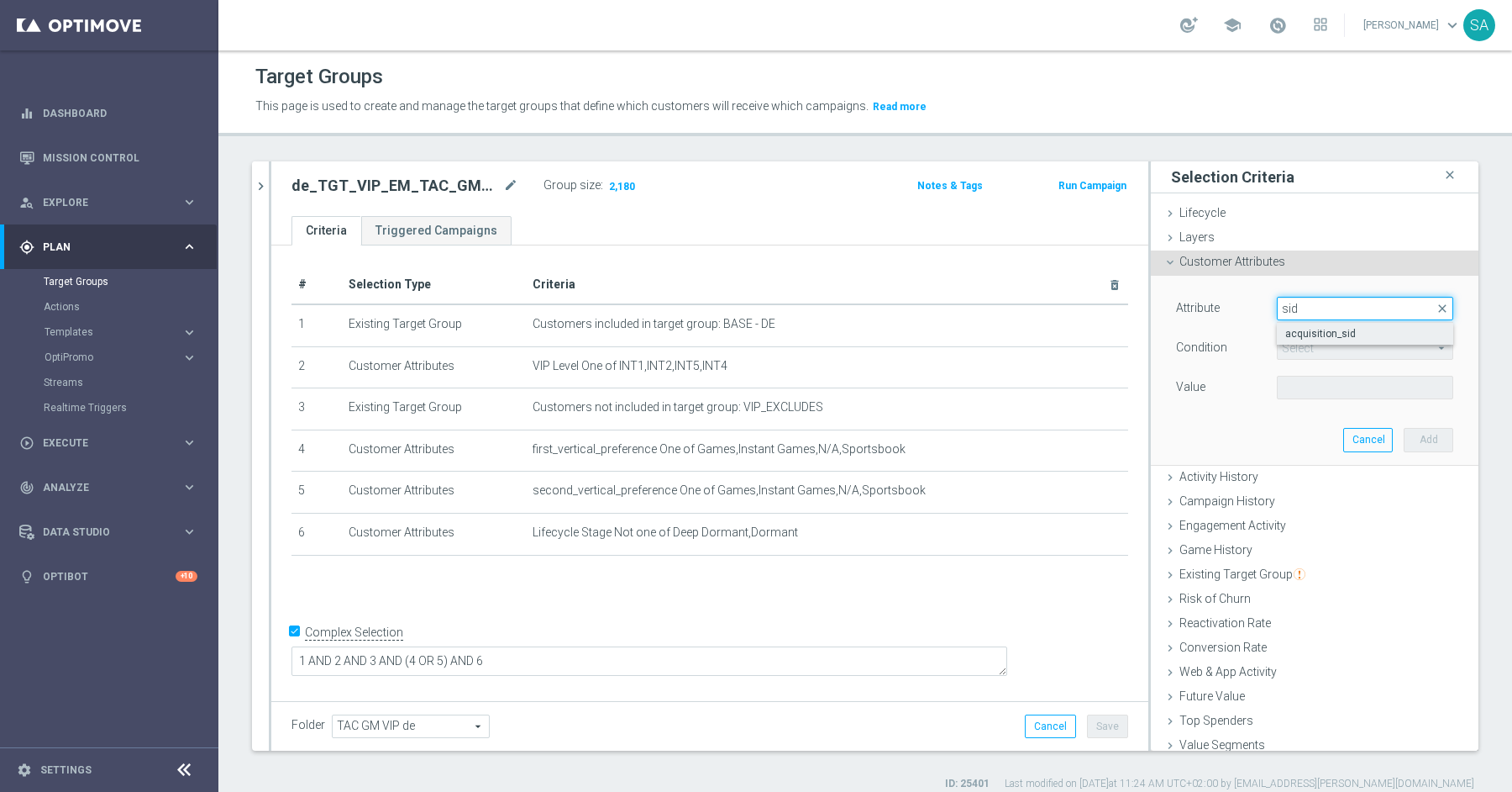
type input "sid"
click at [1373, 339] on span "acquisition_sid" at bounding box center [1365, 333] width 160 height 13
type input "acquisition_sid"
type input "Equals"
click at [1318, 348] on span "Equals" at bounding box center [1365, 348] width 175 height 22
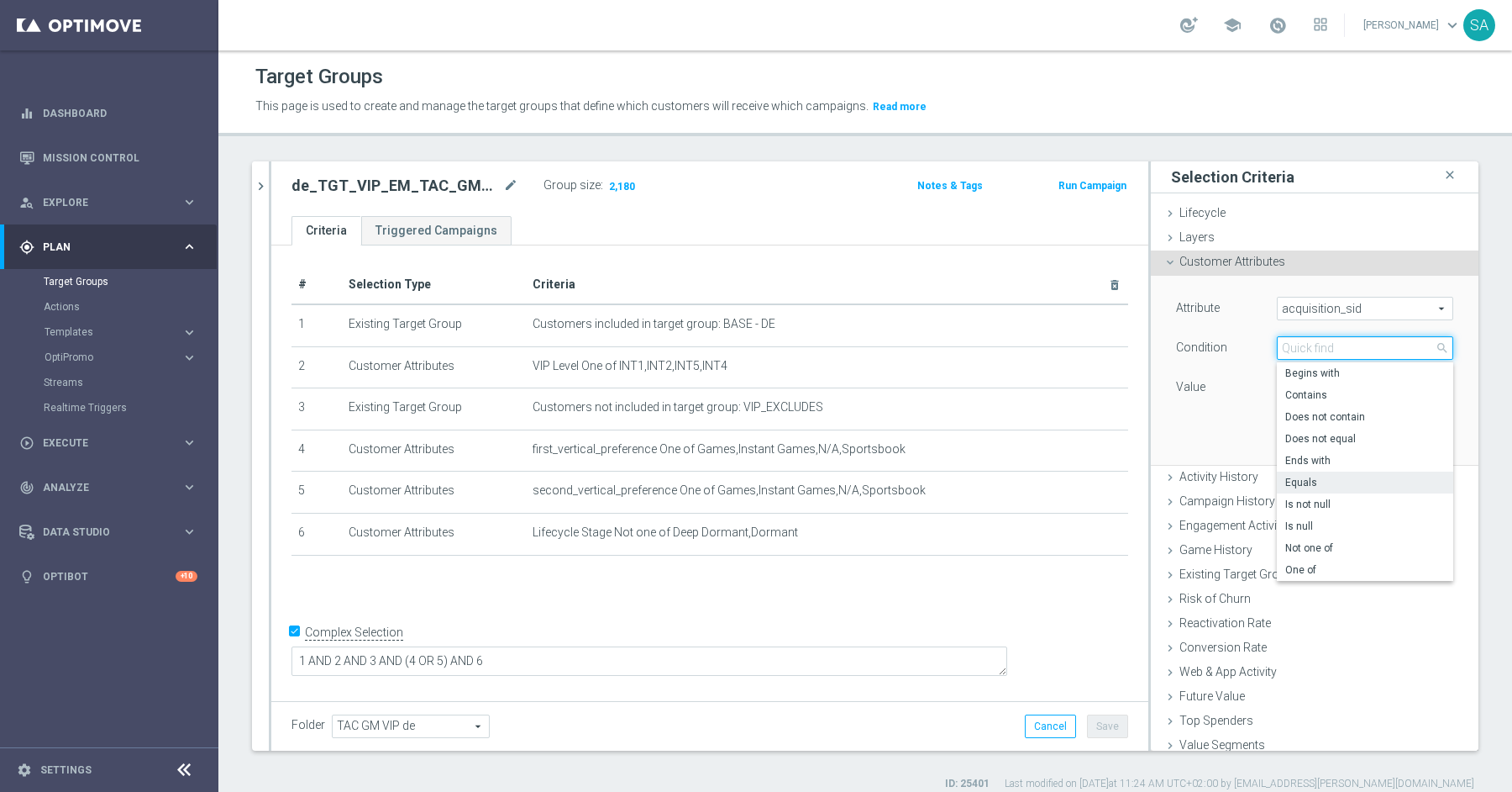
click at [1318, 348] on input "search" at bounding box center [1365, 348] width 177 height 24
click at [1244, 351] on div "Condition" at bounding box center [1214, 350] width 101 height 26
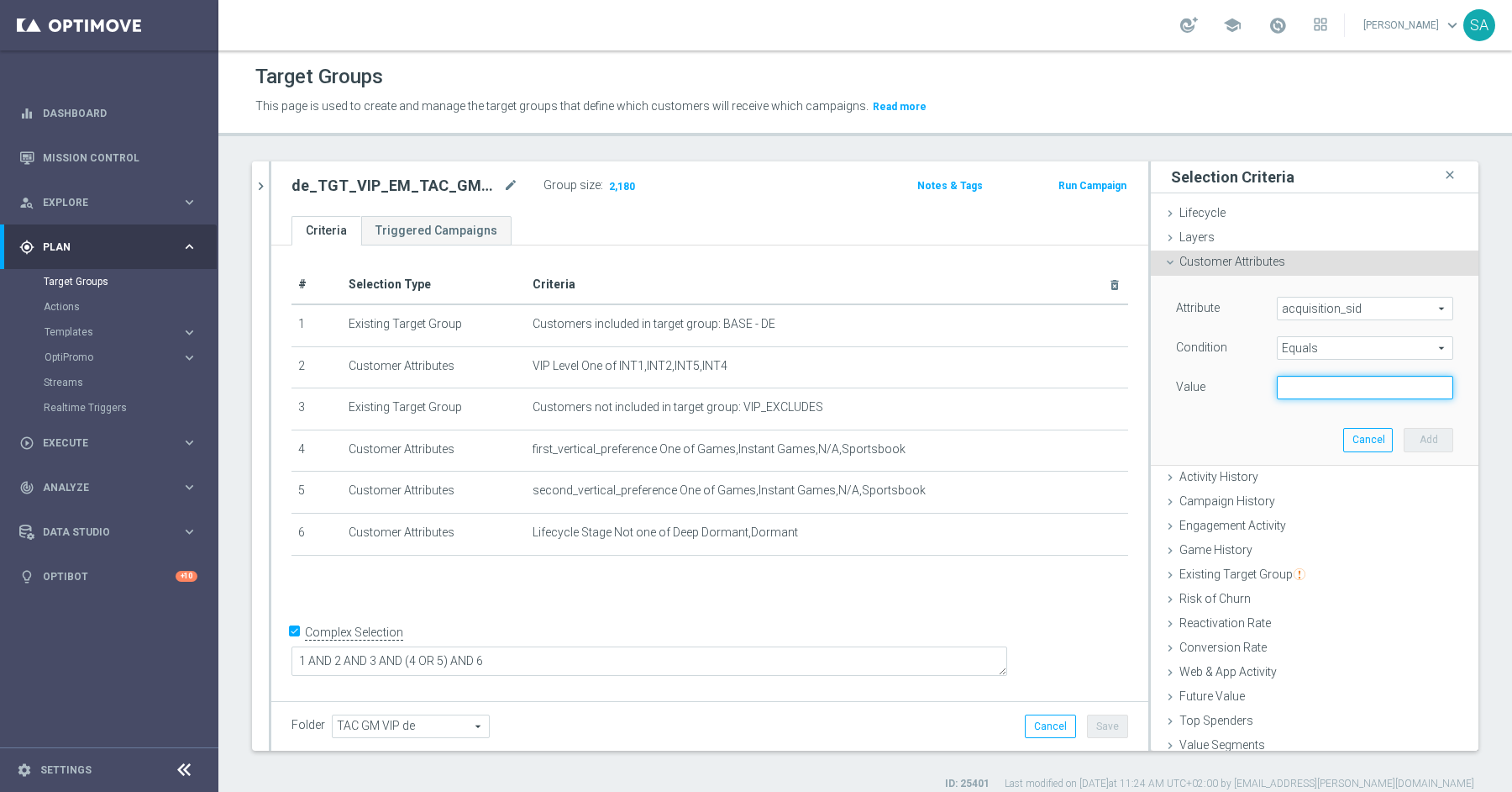
click at [1301, 390] on input "text" at bounding box center [1365, 387] width 177 height 24
click at [1226, 409] on div "Attribute acquisition_sid acquisition_sid arrow_drop_down search Condition Equa…" at bounding box center [1314, 369] width 303 height 188
click at [1359, 438] on button "Cancel" at bounding box center [1368, 439] width 49 height 24
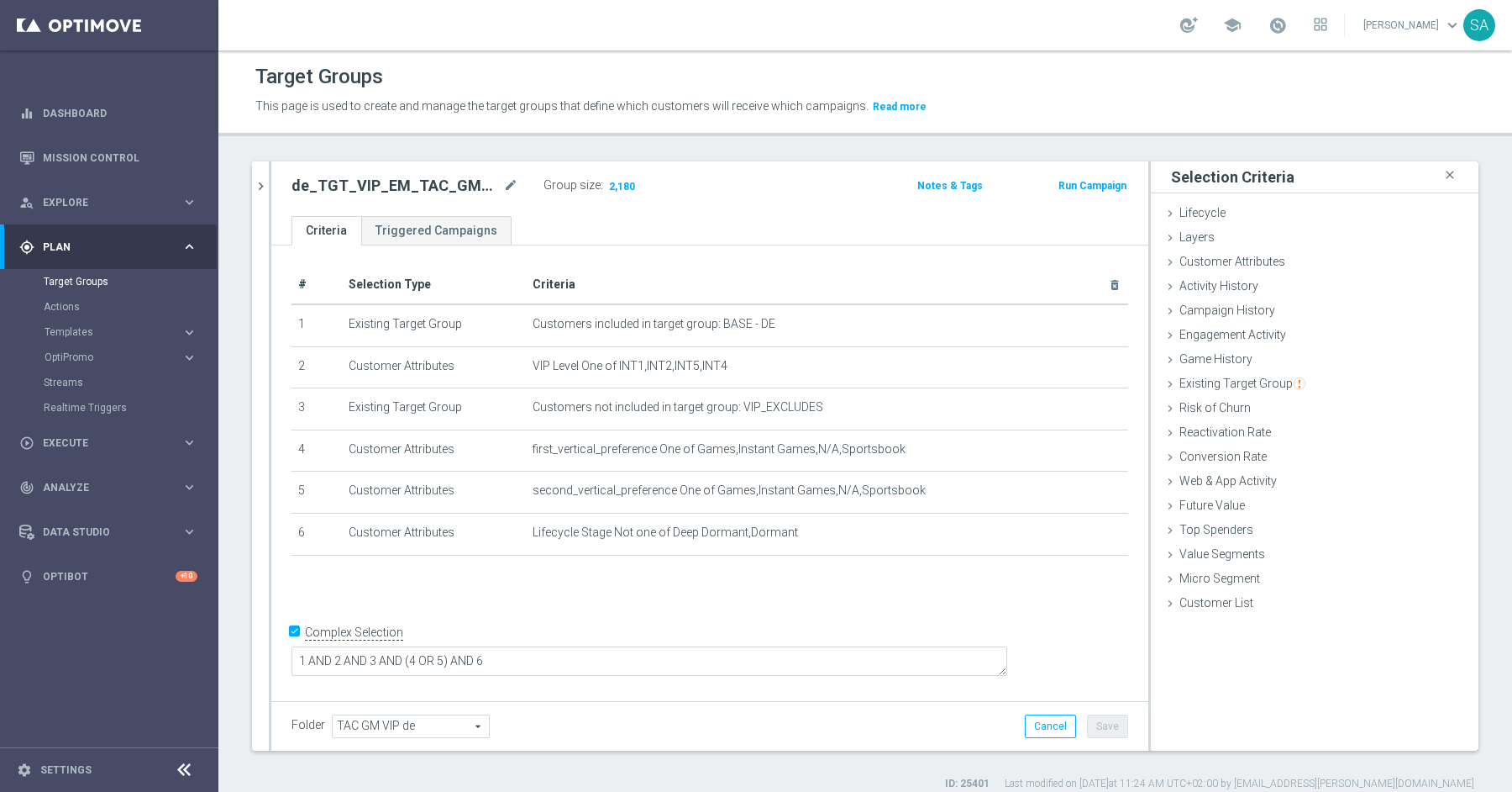
click at [1004, 597] on div "# Selection Type Criteria delete_forever 1 Existing Target Group Customers incl…" at bounding box center [710, 471] width 877 height 450
click at [1333, 206] on div "Lifecycle done" at bounding box center [1314, 214] width 327 height 26
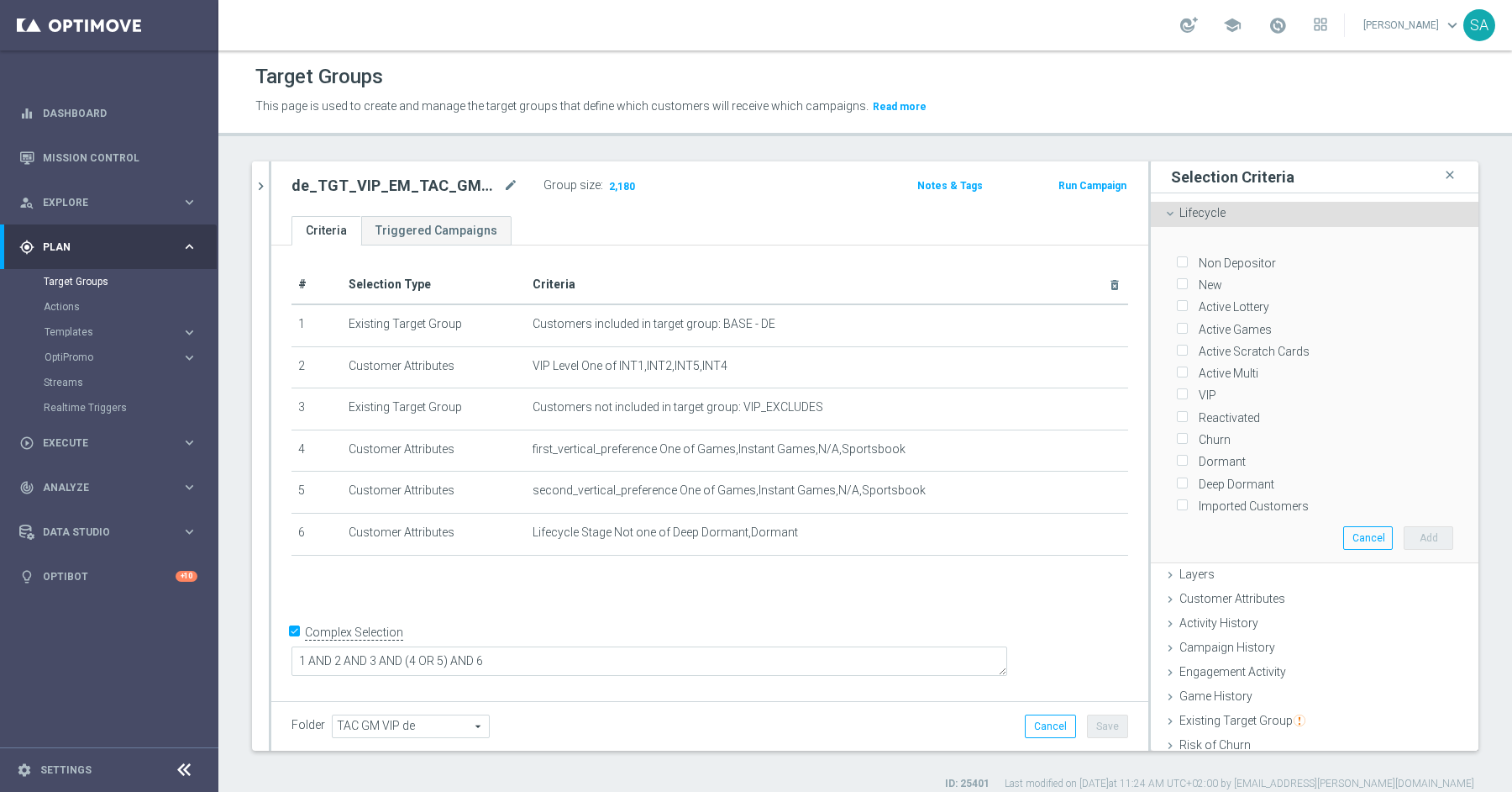
click at [1442, 426] on div "Churn" at bounding box center [1314, 436] width 277 height 22
click at [977, 594] on div "# Selection Type Criteria delete_forever 1 Existing Target Group Customers incl…" at bounding box center [710, 471] width 877 height 450
